Goal: Task Accomplishment & Management: Complete application form

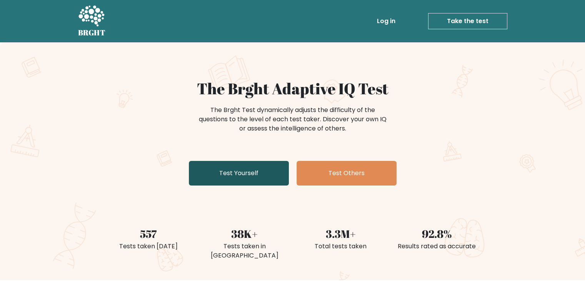
click at [216, 180] on link "Test Yourself" at bounding box center [239, 173] width 100 height 25
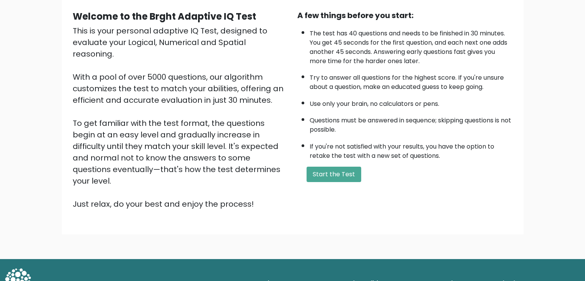
scroll to position [71, 0]
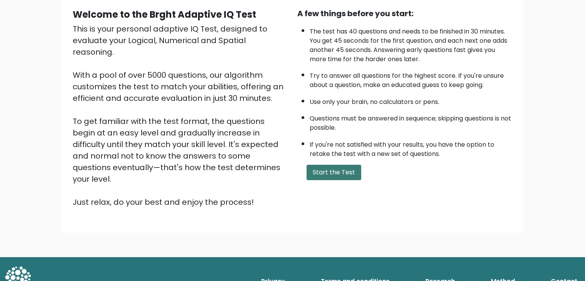
click at [312, 173] on button "Start the Test" at bounding box center [333, 171] width 55 height 15
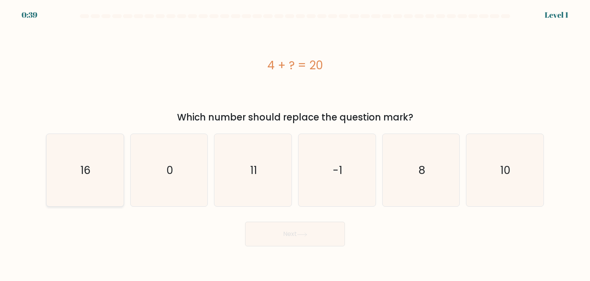
click at [93, 183] on icon "16" at bounding box center [85, 170] width 72 height 72
click at [295, 144] on input "a. 16" at bounding box center [295, 142] width 0 height 4
radio input "true"
click at [254, 234] on button "Next" at bounding box center [295, 233] width 100 height 25
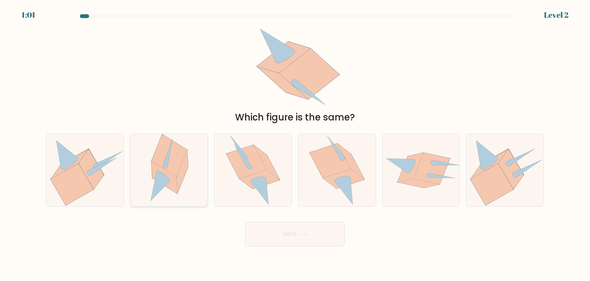
click at [169, 171] on icon at bounding box center [169, 155] width 36 height 42
click at [295, 144] on input "b." at bounding box center [295, 142] width 0 height 4
radio input "true"
click at [266, 241] on button "Next" at bounding box center [295, 233] width 100 height 25
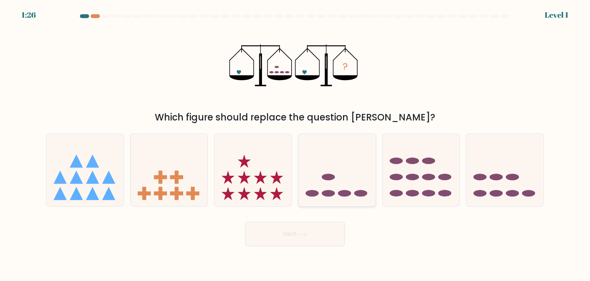
click at [342, 189] on icon at bounding box center [337, 170] width 77 height 64
click at [296, 144] on input "d." at bounding box center [295, 142] width 0 height 4
radio input "true"
click at [321, 229] on button "Next" at bounding box center [295, 233] width 100 height 25
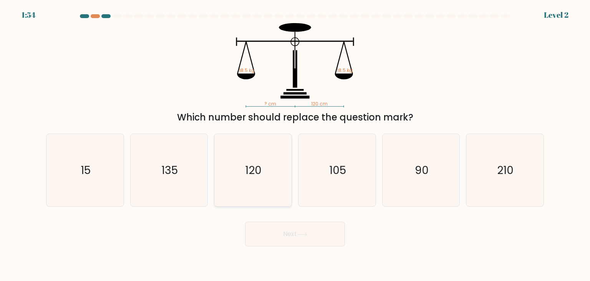
click at [255, 155] on icon "120" at bounding box center [253, 170] width 72 height 72
click at [295, 144] on input "c. 120" at bounding box center [295, 142] width 0 height 4
radio input "true"
click at [289, 239] on button "Next" at bounding box center [295, 233] width 100 height 25
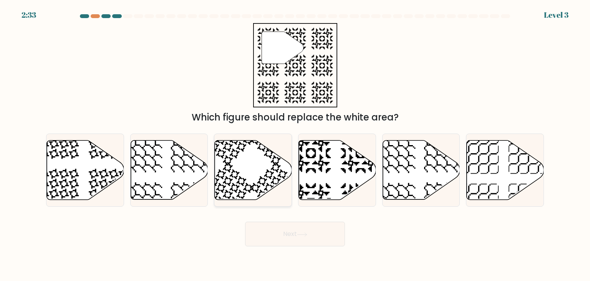
click at [260, 177] on icon at bounding box center [253, 169] width 77 height 59
click at [295, 144] on input "c." at bounding box center [295, 142] width 0 height 4
radio input "true"
click at [260, 177] on icon at bounding box center [253, 169] width 76 height 58
click at [295, 144] on input "c." at bounding box center [295, 142] width 0 height 4
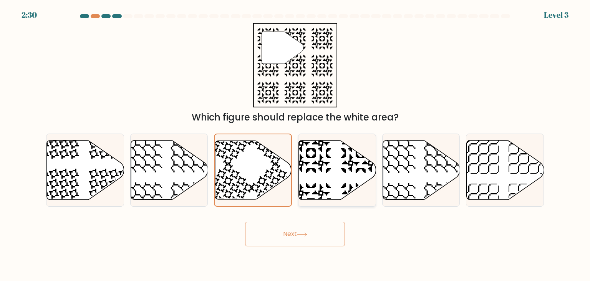
click at [326, 173] on icon at bounding box center [337, 169] width 77 height 59
click at [296, 144] on input "d." at bounding box center [295, 142] width 0 height 4
radio input "true"
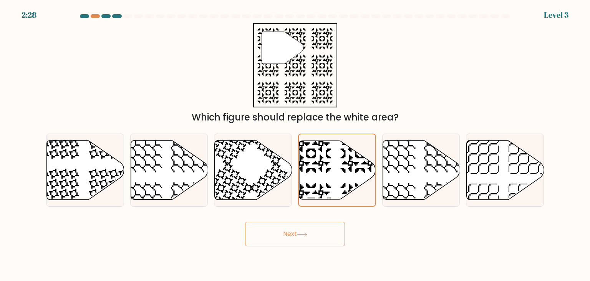
click at [298, 235] on button "Next" at bounding box center [295, 233] width 100 height 25
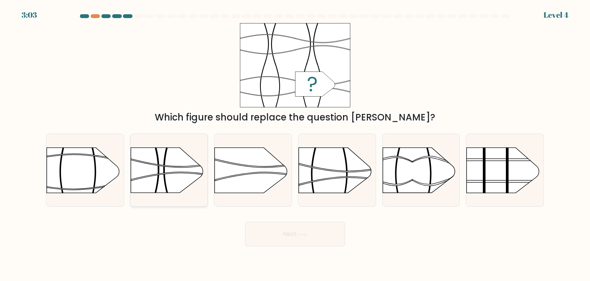
click at [158, 150] on rect at bounding box center [130, 207] width 201 height 153
click at [295, 144] on input "b." at bounding box center [295, 142] width 0 height 4
radio input "true"
click at [158, 150] on rect at bounding box center [131, 207] width 199 height 151
click at [295, 144] on input "b." at bounding box center [295, 142] width 0 height 4
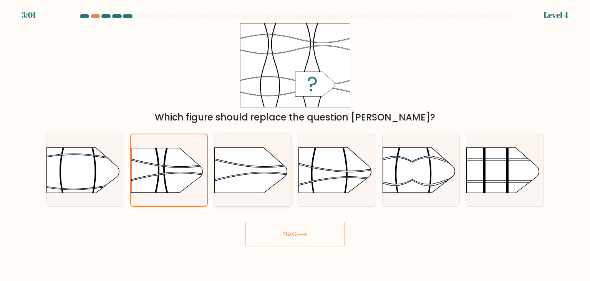
click at [278, 163] on rect at bounding box center [214, 207] width 201 height 153
click at [295, 144] on input "c." at bounding box center [295, 142] width 0 height 4
radio input "true"
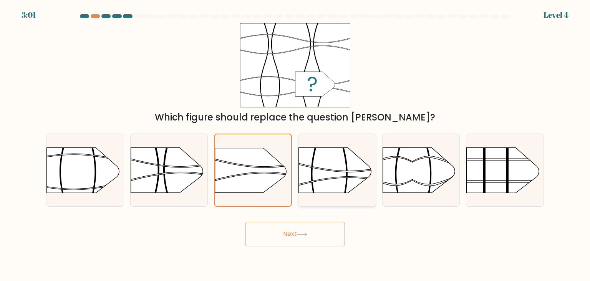
click at [306, 161] on rect at bounding box center [298, 135] width 201 height 153
click at [296, 144] on input "d." at bounding box center [295, 142] width 0 height 4
radio input "true"
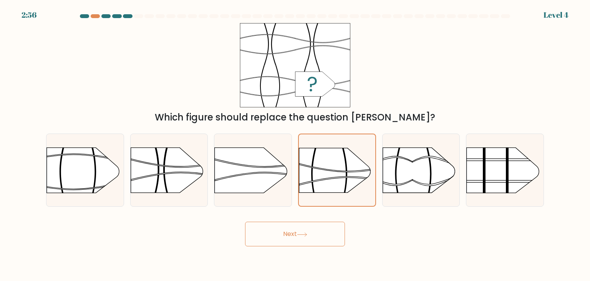
click at [282, 235] on button "Next" at bounding box center [295, 233] width 100 height 25
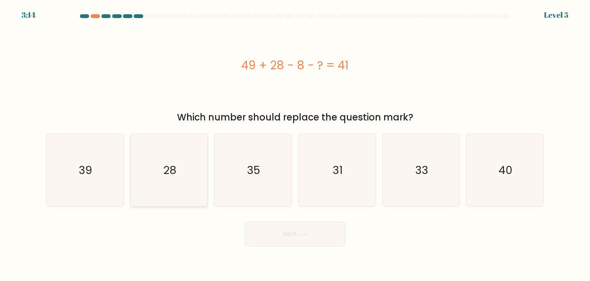
click at [165, 184] on icon "28" at bounding box center [169, 170] width 72 height 72
click at [295, 144] on input "b. 28" at bounding box center [295, 142] width 0 height 4
radio input "true"
click at [296, 240] on button "Next" at bounding box center [295, 233] width 100 height 25
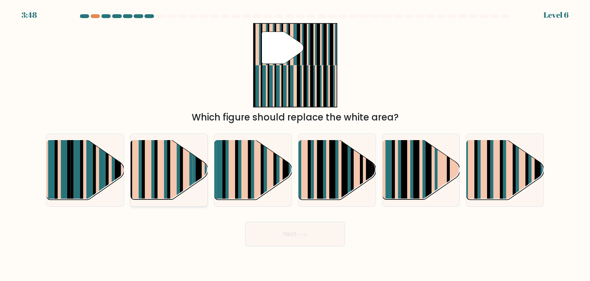
click at [186, 171] on rect at bounding box center [186, 164] width 7 height 76
click at [295, 144] on input "b." at bounding box center [295, 142] width 0 height 4
radio input "true"
click at [279, 233] on button "Next" at bounding box center [295, 233] width 100 height 25
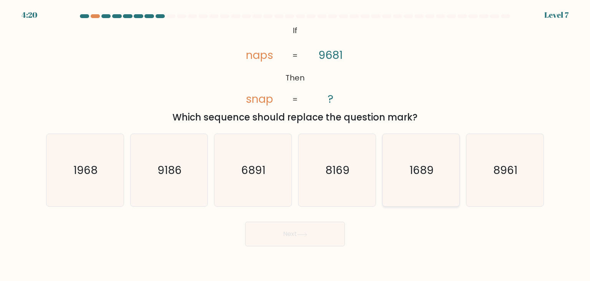
click at [397, 167] on icon "1689" at bounding box center [421, 170] width 72 height 72
click at [296, 144] on input "e. 1689" at bounding box center [295, 142] width 0 height 4
radio input "true"
click at [311, 245] on button "Next" at bounding box center [295, 233] width 100 height 25
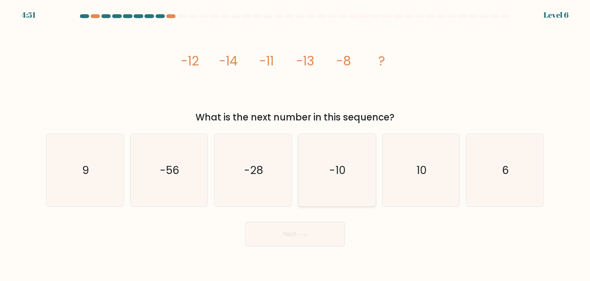
click at [326, 197] on icon "-10" at bounding box center [337, 170] width 72 height 72
click at [296, 144] on input "d. -10" at bounding box center [295, 142] width 0 height 4
radio input "true"
drag, startPoint x: 334, startPoint y: 244, endPoint x: 299, endPoint y: 248, distance: 34.4
click at [334, 245] on button "Next" at bounding box center [295, 233] width 100 height 25
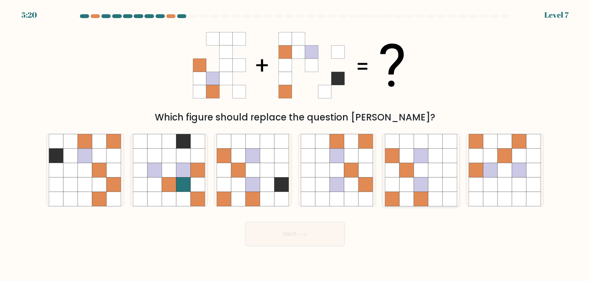
click at [421, 189] on icon at bounding box center [421, 184] width 15 height 15
click at [296, 144] on input "e." at bounding box center [295, 142] width 0 height 4
radio input "true"
click at [304, 240] on button "Next" at bounding box center [295, 233] width 100 height 25
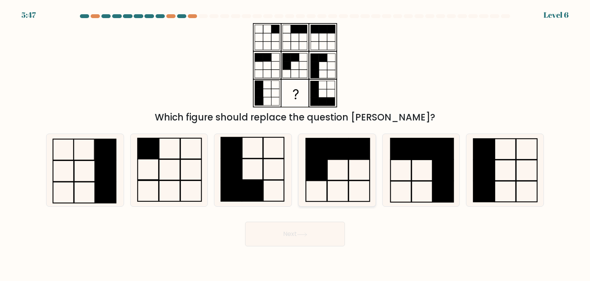
click at [309, 174] on rect at bounding box center [316, 169] width 21 height 21
click at [296, 144] on input "d." at bounding box center [295, 142] width 0 height 4
radio input "true"
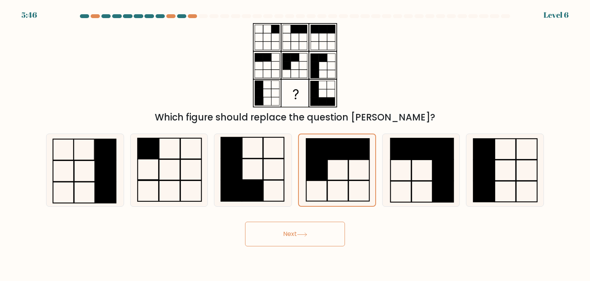
click at [299, 229] on button "Next" at bounding box center [295, 233] width 100 height 25
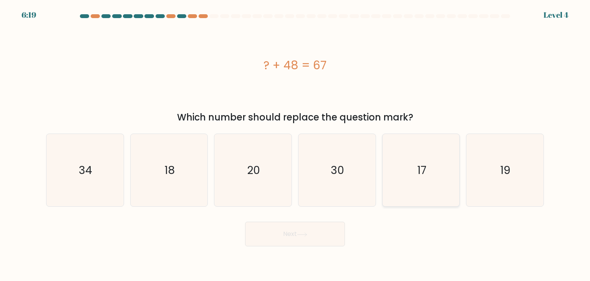
click at [423, 190] on icon "17" at bounding box center [421, 170] width 72 height 72
click at [296, 144] on input "e. 17" at bounding box center [295, 142] width 0 height 4
radio input "true"
click at [551, 199] on form "a." at bounding box center [295, 130] width 590 height 232
click at [518, 188] on icon "19" at bounding box center [505, 170] width 72 height 72
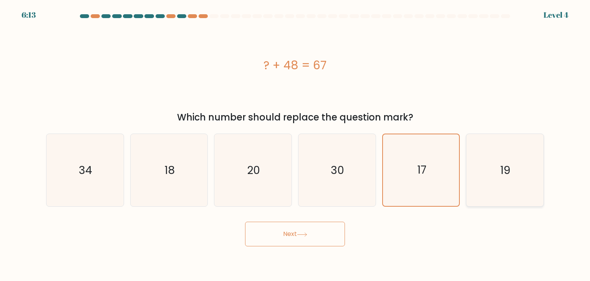
click at [296, 144] on input "f. 19" at bounding box center [295, 142] width 0 height 4
radio input "true"
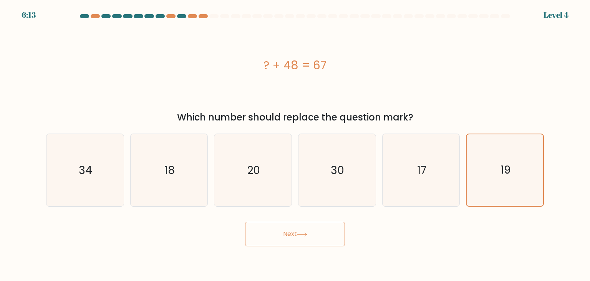
click at [308, 238] on button "Next" at bounding box center [295, 233] width 100 height 25
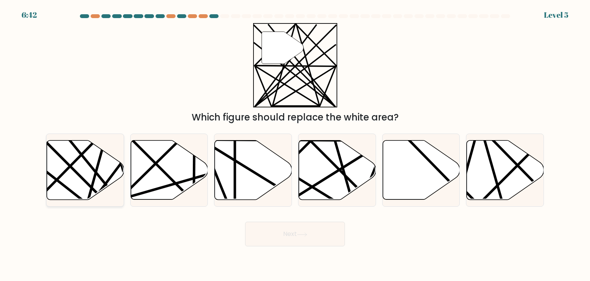
click at [118, 164] on icon at bounding box center [85, 169] width 77 height 59
click at [295, 144] on input "a." at bounding box center [295, 142] width 0 height 4
radio input "true"
click at [268, 235] on button "Next" at bounding box center [295, 233] width 100 height 25
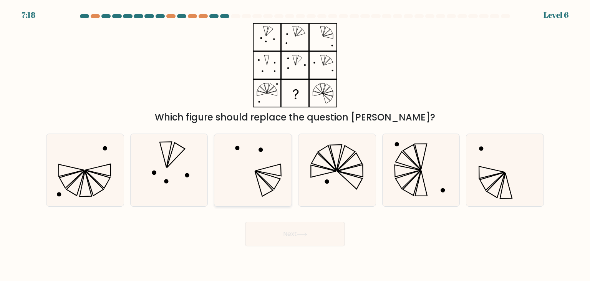
click at [267, 182] on icon at bounding box center [268, 180] width 25 height 18
click at [295, 144] on input "c." at bounding box center [295, 142] width 0 height 4
radio input "true"
click at [262, 234] on button "Next" at bounding box center [295, 233] width 100 height 25
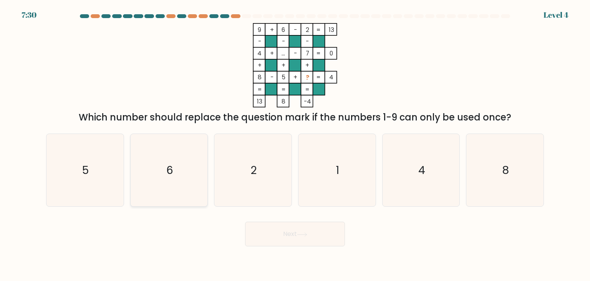
click at [165, 174] on icon "6" at bounding box center [169, 170] width 72 height 72
click at [295, 144] on input "b. 6" at bounding box center [295, 142] width 0 height 4
radio input "true"
click at [248, 229] on button "Next" at bounding box center [295, 233] width 100 height 25
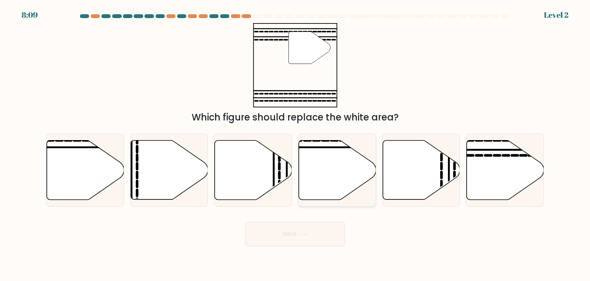
drag, startPoint x: 335, startPoint y: 146, endPoint x: 329, endPoint y: 165, distance: 20.1
click at [335, 146] on icon at bounding box center [337, 170] width 77 height 60
click at [296, 144] on input "d." at bounding box center [295, 142] width 0 height 4
radio input "true"
click at [309, 237] on button "Next" at bounding box center [295, 233] width 100 height 25
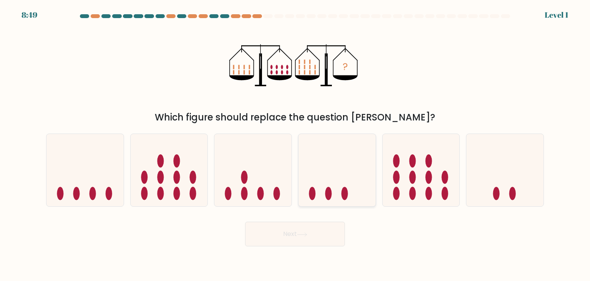
click at [329, 191] on ellipse at bounding box center [329, 193] width 7 height 13
click at [296, 144] on input "d." at bounding box center [295, 142] width 0 height 4
radio input "true"
click at [183, 179] on icon at bounding box center [169, 170] width 77 height 64
click at [295, 144] on input "b." at bounding box center [295, 142] width 0 height 4
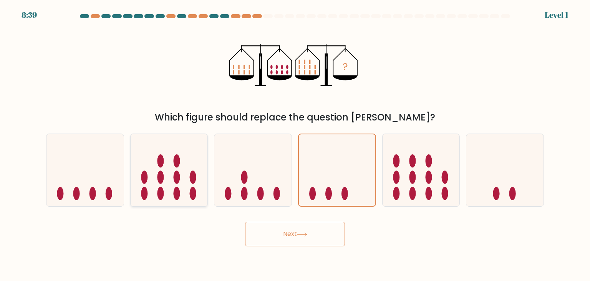
radio input "true"
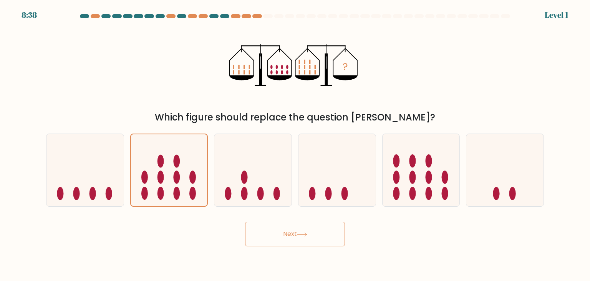
click at [266, 229] on button "Next" at bounding box center [295, 233] width 100 height 25
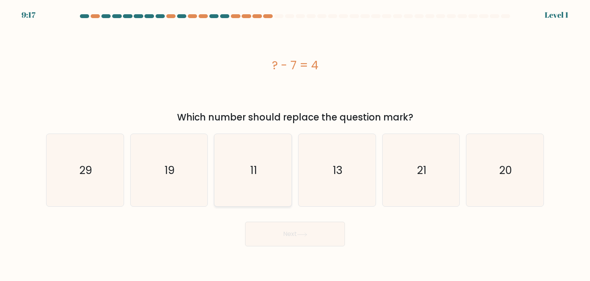
click at [267, 178] on icon "11" at bounding box center [253, 170] width 72 height 72
click at [295, 144] on input "c. 11" at bounding box center [295, 142] width 0 height 4
radio input "true"
click at [268, 234] on button "Next" at bounding box center [295, 233] width 100 height 25
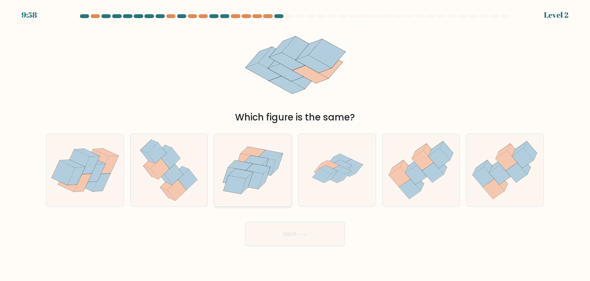
click at [275, 197] on icon at bounding box center [252, 170] width 77 height 66
click at [295, 144] on input "c." at bounding box center [295, 142] width 0 height 4
radio input "true"
click at [322, 168] on icon at bounding box center [329, 169] width 18 height 8
click at [296, 144] on input "d." at bounding box center [295, 142] width 0 height 4
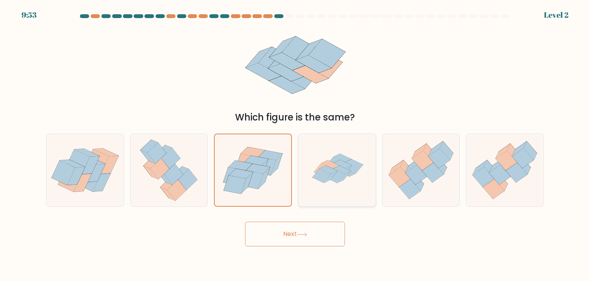
radio input "true"
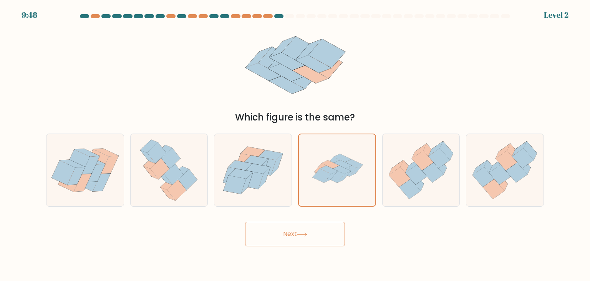
click at [323, 233] on button "Next" at bounding box center [295, 233] width 100 height 25
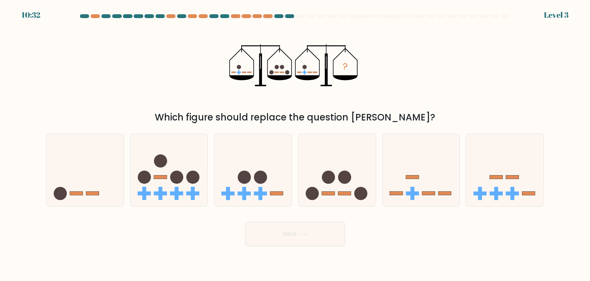
click at [298, 247] on body "10:32 Level 3" at bounding box center [295, 140] width 590 height 281
click at [302, 185] on icon at bounding box center [337, 170] width 77 height 64
click at [296, 144] on input "d." at bounding box center [295, 142] width 0 height 4
radio input "true"
click at [295, 230] on button "Next" at bounding box center [295, 233] width 100 height 25
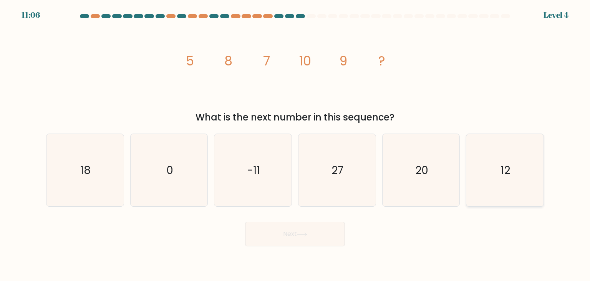
click at [485, 181] on icon "12" at bounding box center [505, 170] width 72 height 72
click at [296, 144] on input "f. 12" at bounding box center [295, 142] width 0 height 4
radio input "true"
click at [276, 229] on button "Next" at bounding box center [295, 233] width 100 height 25
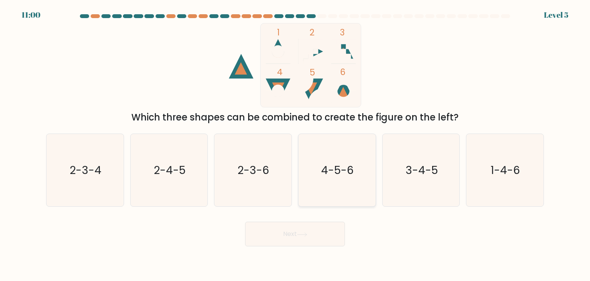
click at [329, 165] on text "4-5-6" at bounding box center [338, 169] width 33 height 15
click at [296, 144] on input "d. 4-5-6" at bounding box center [295, 142] width 0 height 4
radio input "true"
click at [302, 229] on button "Next" at bounding box center [295, 233] width 100 height 25
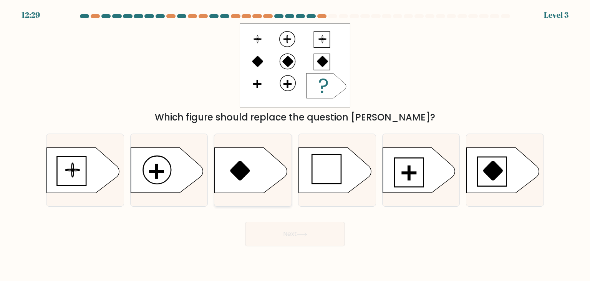
click at [251, 181] on icon at bounding box center [251, 170] width 72 height 45
click at [295, 144] on input "c." at bounding box center [295, 142] width 0 height 4
radio input "true"
click at [277, 231] on button "Next" at bounding box center [295, 233] width 100 height 25
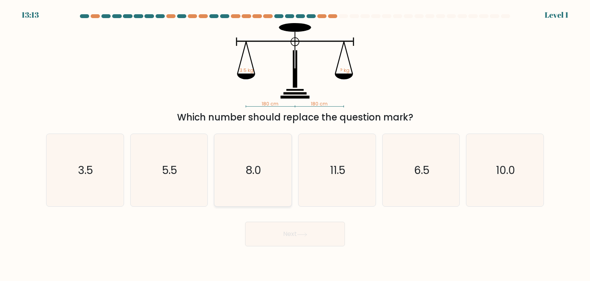
click at [273, 180] on icon "8.0" at bounding box center [253, 170] width 72 height 72
click at [295, 144] on input "c. 8.0" at bounding box center [295, 142] width 0 height 4
radio input "true"
click at [291, 231] on button "Next" at bounding box center [295, 233] width 100 height 25
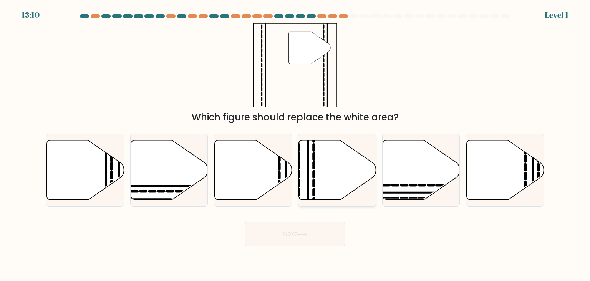
click at [306, 179] on icon at bounding box center [337, 169] width 77 height 59
click at [296, 144] on input "d." at bounding box center [295, 142] width 0 height 4
radio input "true"
click at [311, 242] on button "Next" at bounding box center [295, 233] width 100 height 25
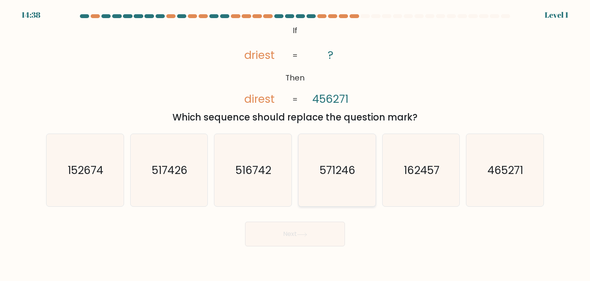
click at [329, 174] on text "571246" at bounding box center [338, 169] width 36 height 15
click at [296, 144] on input "d. 571246" at bounding box center [295, 142] width 0 height 4
radio input "true"
click at [307, 231] on button "Next" at bounding box center [295, 233] width 100 height 25
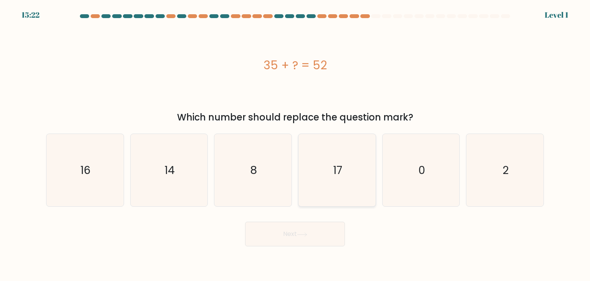
click at [319, 181] on icon "17" at bounding box center [337, 170] width 72 height 72
click at [296, 144] on input "d. 17" at bounding box center [295, 142] width 0 height 4
radio input "true"
click at [306, 241] on button "Next" at bounding box center [295, 233] width 100 height 25
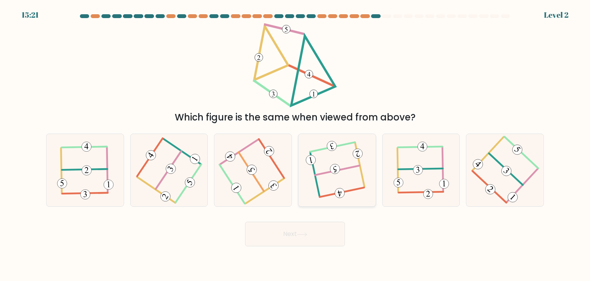
click at [306, 176] on div at bounding box center [337, 169] width 78 height 73
click at [296, 144] on input "d." at bounding box center [295, 142] width 0 height 4
radio input "true"
click at [299, 237] on button "Next" at bounding box center [295, 233] width 100 height 25
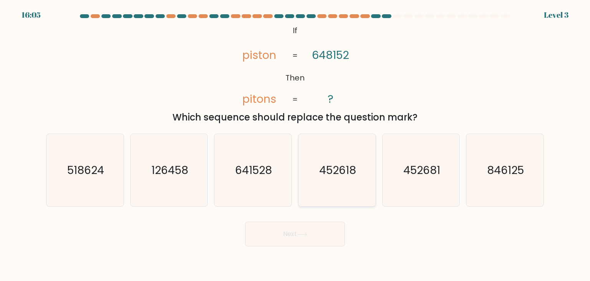
click at [310, 176] on icon "452618" at bounding box center [337, 170] width 72 height 72
click at [296, 144] on input "d. 452618" at bounding box center [295, 142] width 0 height 4
radio input "true"
click at [302, 232] on icon at bounding box center [302, 234] width 10 height 4
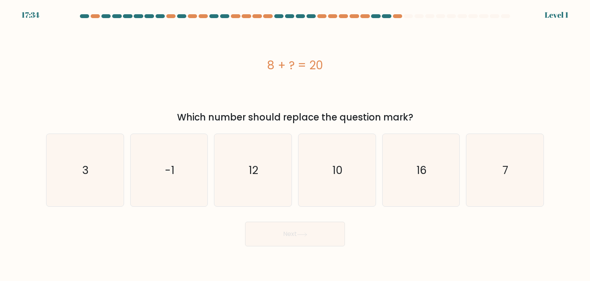
click at [314, 191] on icon "10" at bounding box center [337, 170] width 72 height 72
click at [296, 144] on input "d. 10" at bounding box center [295, 142] width 0 height 4
radio input "true"
click at [307, 228] on button "Next" at bounding box center [295, 233] width 100 height 25
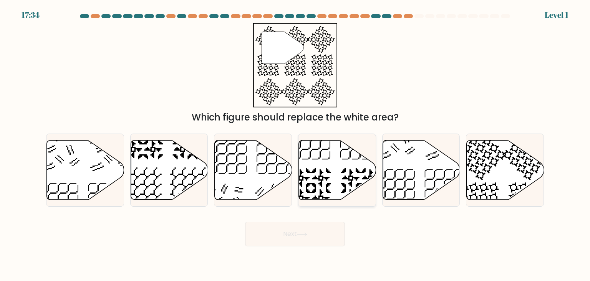
click at [321, 183] on icon at bounding box center [311, 188] width 40 height 40
click at [296, 144] on input "d." at bounding box center [295, 142] width 0 height 4
radio input "true"
click at [306, 241] on button "Next" at bounding box center [295, 233] width 100 height 25
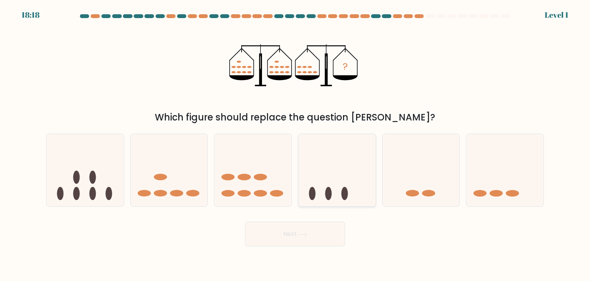
click at [306, 199] on icon at bounding box center [337, 170] width 77 height 64
click at [296, 144] on input "d." at bounding box center [295, 142] width 0 height 4
radio input "true"
click at [300, 236] on icon at bounding box center [302, 234] width 10 height 4
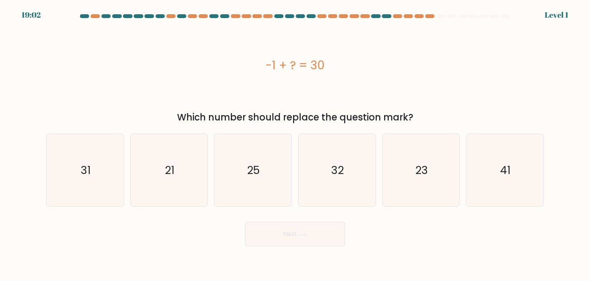
drag, startPoint x: 301, startPoint y: 223, endPoint x: 307, endPoint y: 245, distance: 22.3
click at [307, 198] on icon "32" at bounding box center [337, 170] width 72 height 72
click at [296, 144] on input "d. 32" at bounding box center [295, 142] width 0 height 4
radio input "true"
click at [303, 249] on body "19:02 Level 1" at bounding box center [295, 140] width 590 height 281
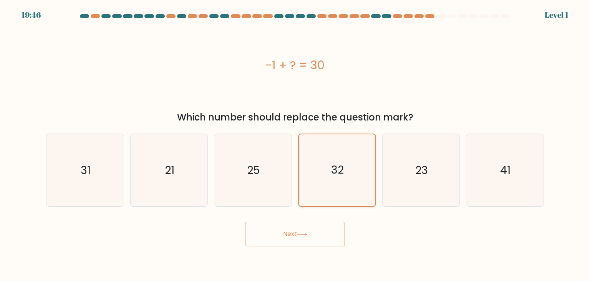
click at [314, 189] on icon "32" at bounding box center [336, 169] width 71 height 71
click at [296, 144] on input "d. 32" at bounding box center [295, 142] width 0 height 4
drag, startPoint x: 302, startPoint y: 251, endPoint x: 302, endPoint y: 247, distance: 3.9
click at [301, 251] on body "19:45 Level 1" at bounding box center [295, 140] width 590 height 281
click at [304, 239] on button "Next" at bounding box center [295, 233] width 100 height 25
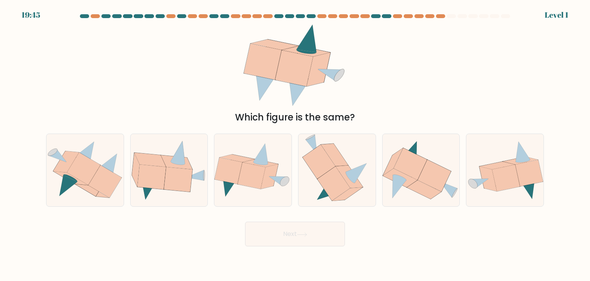
drag, startPoint x: 321, startPoint y: 182, endPoint x: 321, endPoint y: 226, distance: 43.8
click at [321, 185] on icon at bounding box center [336, 170] width 69 height 72
click at [296, 144] on input "d." at bounding box center [295, 142] width 0 height 4
radio input "true"
click at [318, 236] on button "Next" at bounding box center [295, 233] width 100 height 25
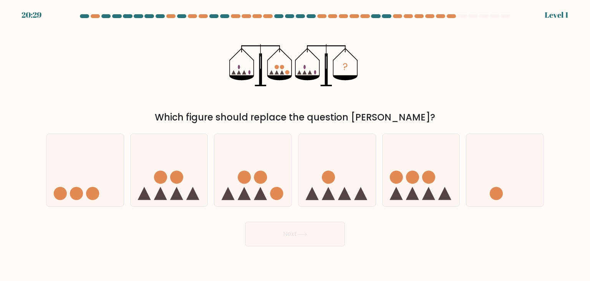
click at [325, 181] on circle at bounding box center [328, 177] width 13 height 13
click at [296, 144] on input "d." at bounding box center [295, 142] width 0 height 4
radio input "true"
click at [315, 236] on button "Next" at bounding box center [295, 233] width 100 height 25
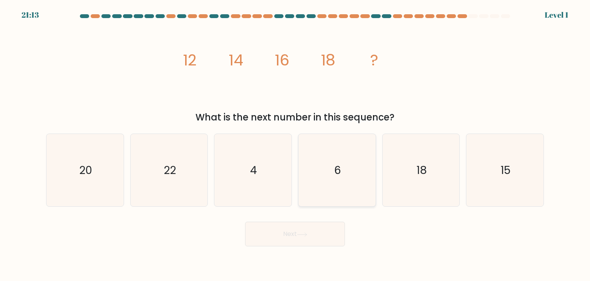
click at [326, 178] on icon "6" at bounding box center [337, 170] width 72 height 72
click at [296, 144] on input "d. 6" at bounding box center [295, 142] width 0 height 4
radio input "true"
click at [321, 230] on button "Next" at bounding box center [295, 233] width 100 height 25
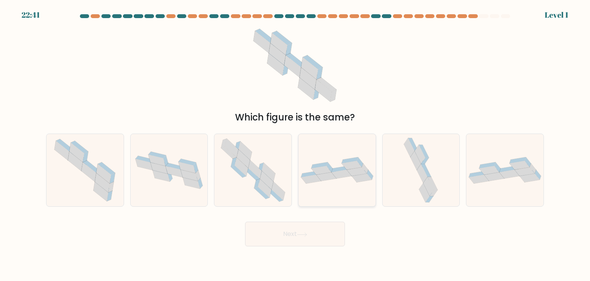
click at [332, 185] on div at bounding box center [337, 169] width 78 height 73
click at [296, 144] on input "d." at bounding box center [295, 142] width 0 height 4
radio input "true"
drag, startPoint x: 318, startPoint y: 238, endPoint x: 323, endPoint y: 189, distance: 48.6
click at [318, 238] on button "Next" at bounding box center [295, 233] width 100 height 25
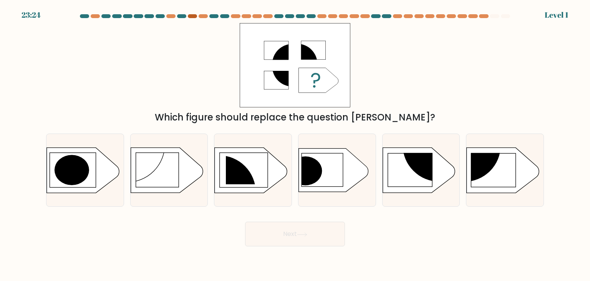
click at [193, 14] on div at bounding box center [192, 16] width 9 height 4
click at [285, 162] on icon at bounding box center [252, 170] width 77 height 46
click at [295, 144] on input "c." at bounding box center [295, 142] width 0 height 4
radio input "true"
click at [261, 235] on button "Next" at bounding box center [295, 233] width 100 height 25
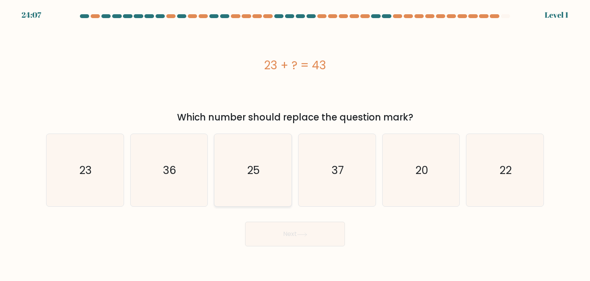
click at [281, 171] on icon "25" at bounding box center [253, 170] width 72 height 72
click at [295, 144] on input "c. 25" at bounding box center [295, 142] width 0 height 4
radio input "true"
click at [298, 236] on button "Next" at bounding box center [295, 233] width 100 height 25
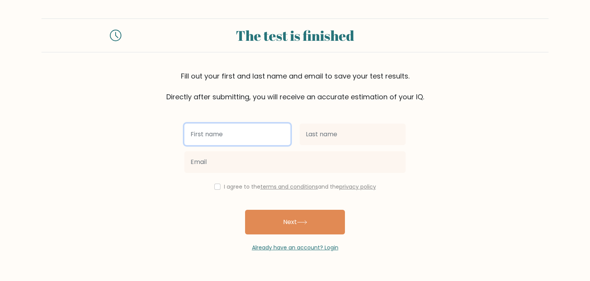
click at [200, 140] on input "text" at bounding box center [237, 134] width 106 height 22
type input "elias"
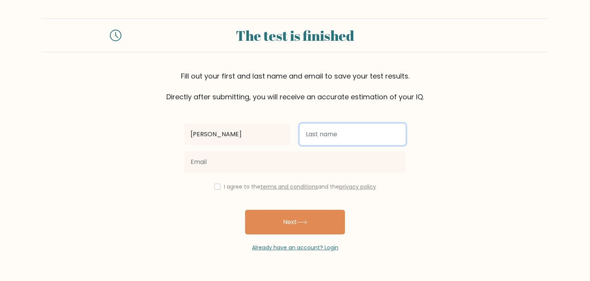
click at [342, 141] on input "text" at bounding box center [353, 134] width 106 height 22
type input "ilie"
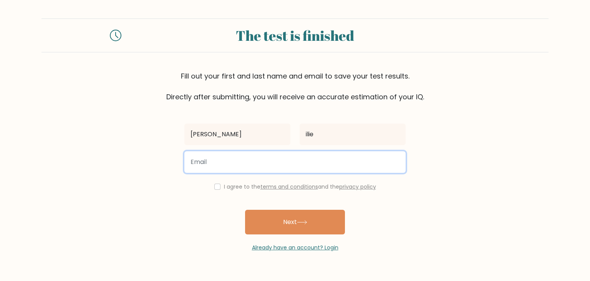
click at [284, 166] on input "email" at bounding box center [294, 162] width 221 height 22
type input "eliasilie824@gmail.com"
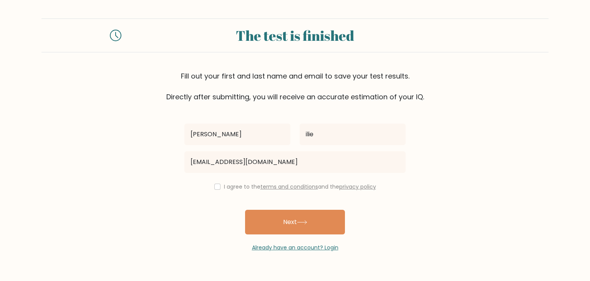
click at [248, 191] on div "elias ilie eliasilie824@gmail.com I agree to the terms and conditions and the p…" at bounding box center [295, 177] width 231 height 150
drag, startPoint x: 251, startPoint y: 185, endPoint x: 249, endPoint y: 189, distance: 4.8
click at [251, 185] on label "I agree to the terms and conditions and the privacy policy" at bounding box center [300, 187] width 152 height 8
click at [221, 188] on div "I agree to the terms and conditions and the privacy policy" at bounding box center [295, 186] width 231 height 9
click at [216, 186] on input "checkbox" at bounding box center [217, 186] width 6 height 6
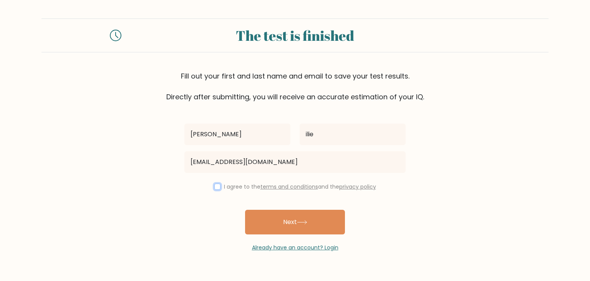
checkbox input "true"
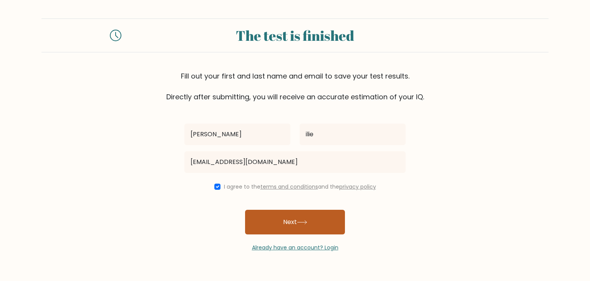
click at [263, 222] on button "Next" at bounding box center [295, 221] width 100 height 25
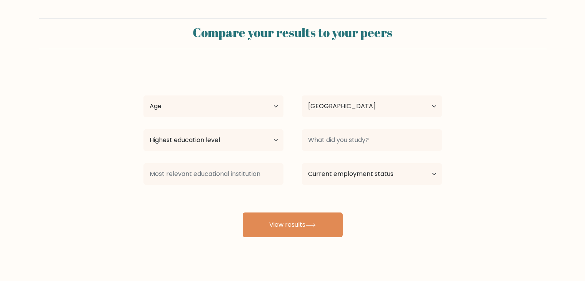
select select "RO"
click at [216, 96] on select "Age Under [DEMOGRAPHIC_DATA] [DEMOGRAPHIC_DATA] [DEMOGRAPHIC_DATA] [DEMOGRAPHIC…" at bounding box center [213, 106] width 140 height 22
click at [143, 95] on select "Age Under [DEMOGRAPHIC_DATA] [DEMOGRAPHIC_DATA] [DEMOGRAPHIC_DATA] [DEMOGRAPHIC…" at bounding box center [213, 106] width 140 height 22
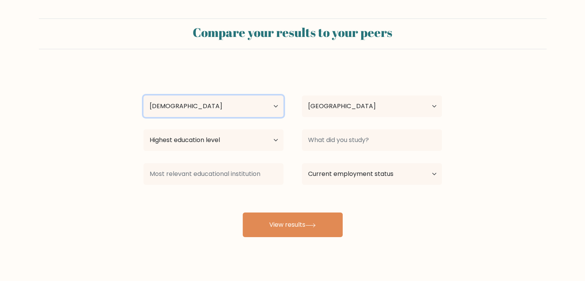
click at [226, 103] on select "Age Under [DEMOGRAPHIC_DATA] [DEMOGRAPHIC_DATA] [DEMOGRAPHIC_DATA] [DEMOGRAPHIC…" at bounding box center [213, 106] width 140 height 22
select select "min_18"
click at [143, 95] on select "Age Under [DEMOGRAPHIC_DATA] [DEMOGRAPHIC_DATA] [DEMOGRAPHIC_DATA] [DEMOGRAPHIC…" at bounding box center [213, 106] width 140 height 22
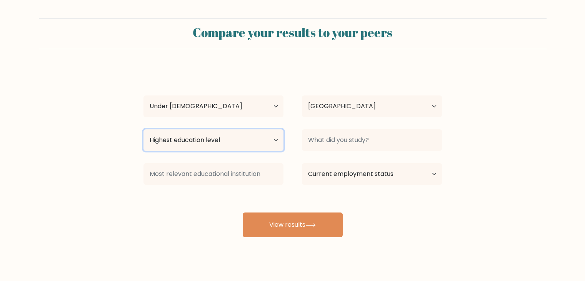
click at [208, 133] on select "Highest education level No schooling Primary Lower Secondary Upper Secondary Oc…" at bounding box center [213, 140] width 140 height 22
select select "lower_secondary"
click at [143, 129] on select "Highest education level No schooling Primary Lower Secondary Upper Secondary Oc…" at bounding box center [213, 140] width 140 height 22
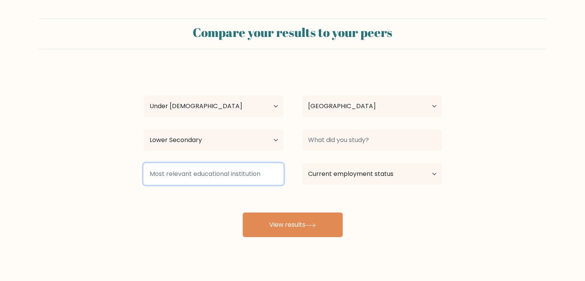
click at [203, 168] on input at bounding box center [213, 174] width 140 height 22
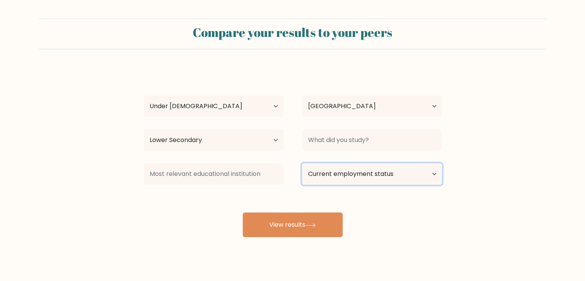
click at [306, 172] on select "Current employment status Employed Student Retired Other / prefer not to answer" at bounding box center [372, 174] width 140 height 22
select select "other"
click at [302, 163] on select "Current employment status Employed Student Retired Other / prefer not to answer" at bounding box center [372, 174] width 140 height 22
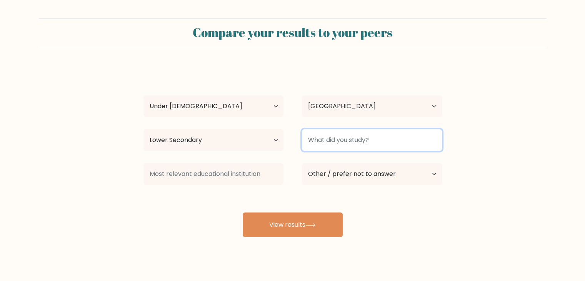
click at [322, 143] on input at bounding box center [372, 140] width 140 height 22
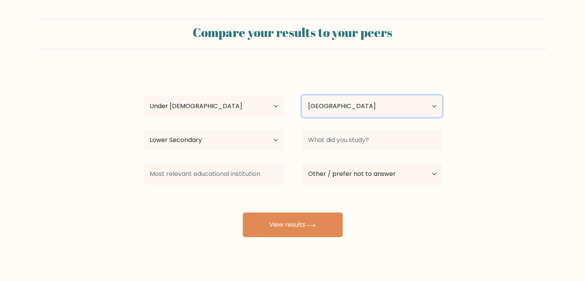
drag, startPoint x: 324, startPoint y: 115, endPoint x: 328, endPoint y: 113, distance: 4.0
click at [327, 113] on select "Country Afghanistan Albania Algeria American Samoa Andorra Angola Anguilla Anta…" at bounding box center [372, 106] width 140 height 22
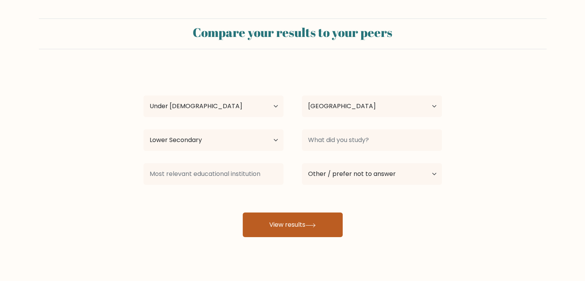
click at [274, 231] on button "View results" at bounding box center [293, 224] width 100 height 25
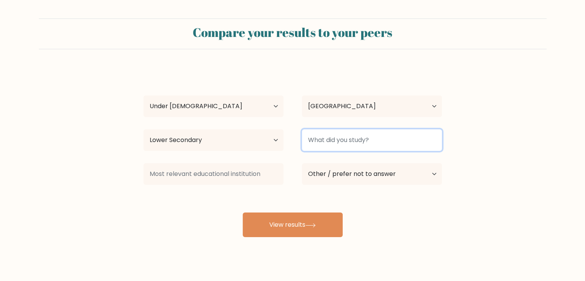
click at [332, 146] on input at bounding box center [372, 140] width 140 height 22
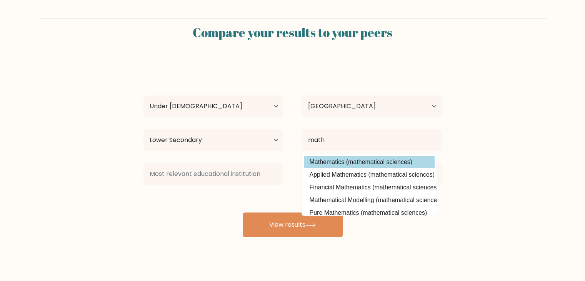
click at [370, 160] on option "Mathematics (mathematical sciences)" at bounding box center [369, 162] width 131 height 12
type input "Mathematics"
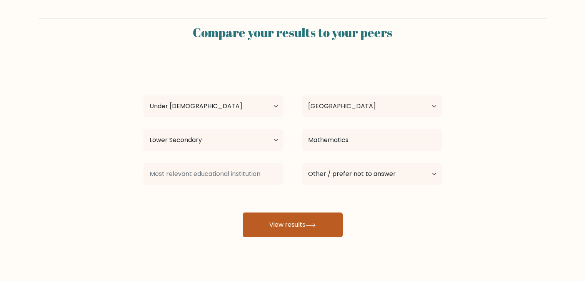
click at [324, 218] on button "View results" at bounding box center [293, 224] width 100 height 25
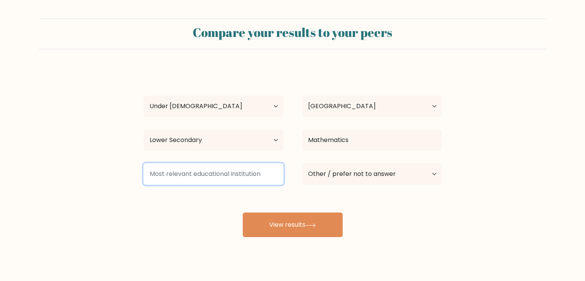
click at [264, 179] on input at bounding box center [213, 174] width 140 height 22
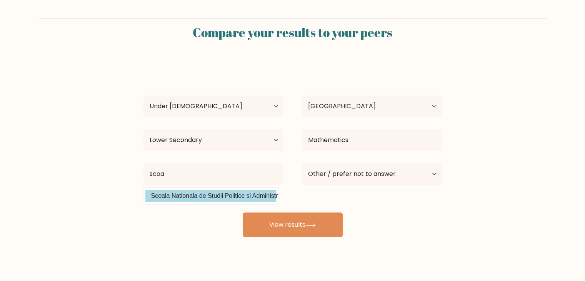
click at [264, 196] on option "Scoala Nationala de Studii Politice si Administrative (Romania)" at bounding box center [210, 195] width 131 height 12
type input "Scoala Nationala de Studii Politice si Administrative"
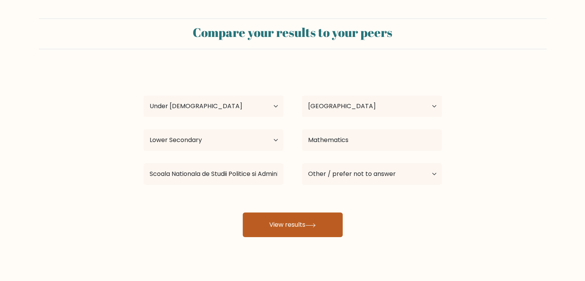
click at [273, 224] on button "View results" at bounding box center [293, 224] width 100 height 25
